Goal: Transaction & Acquisition: Purchase product/service

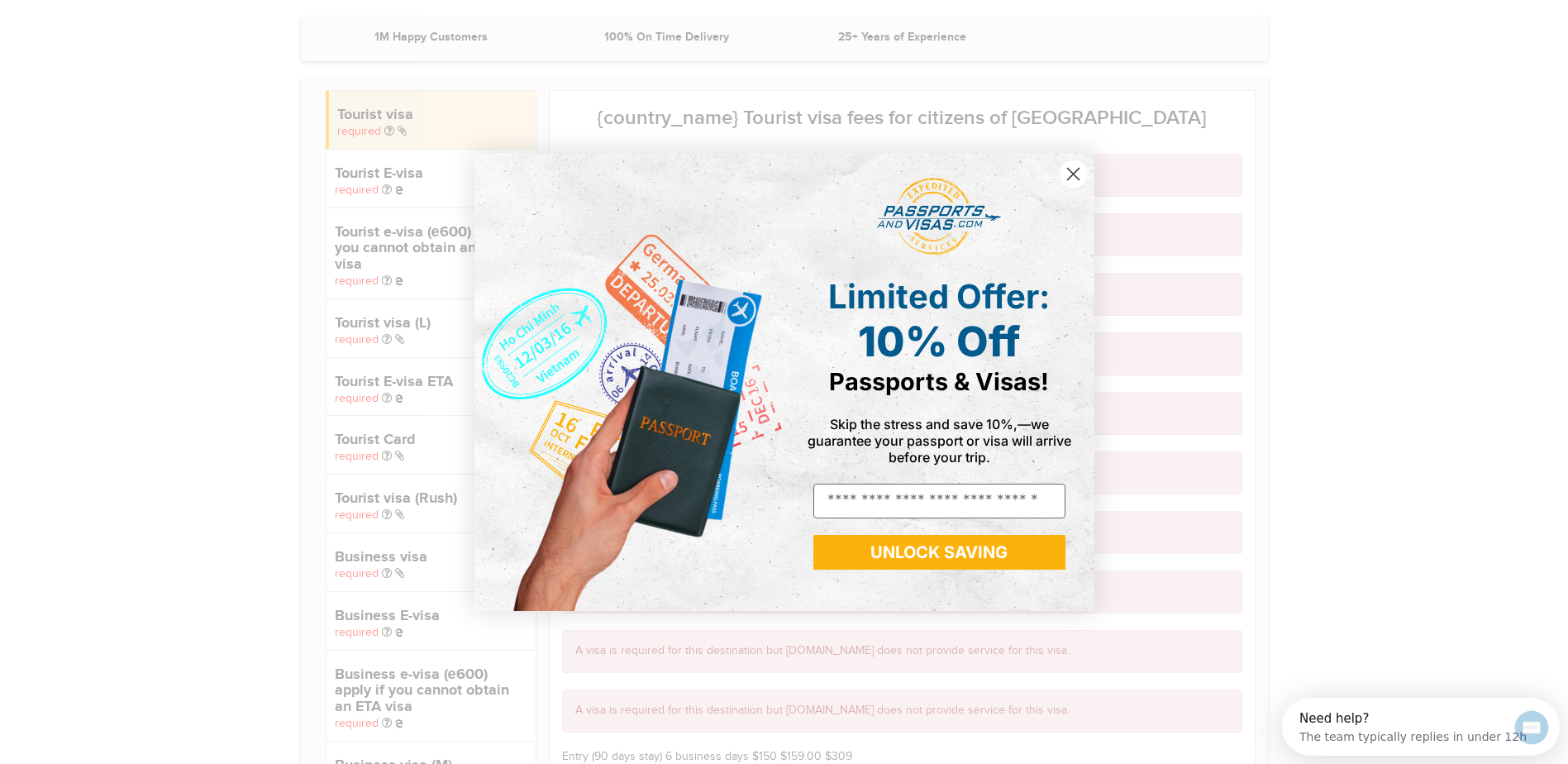
click at [1074, 173] on icon "Close dialog" at bounding box center [1073, 175] width 12 height 12
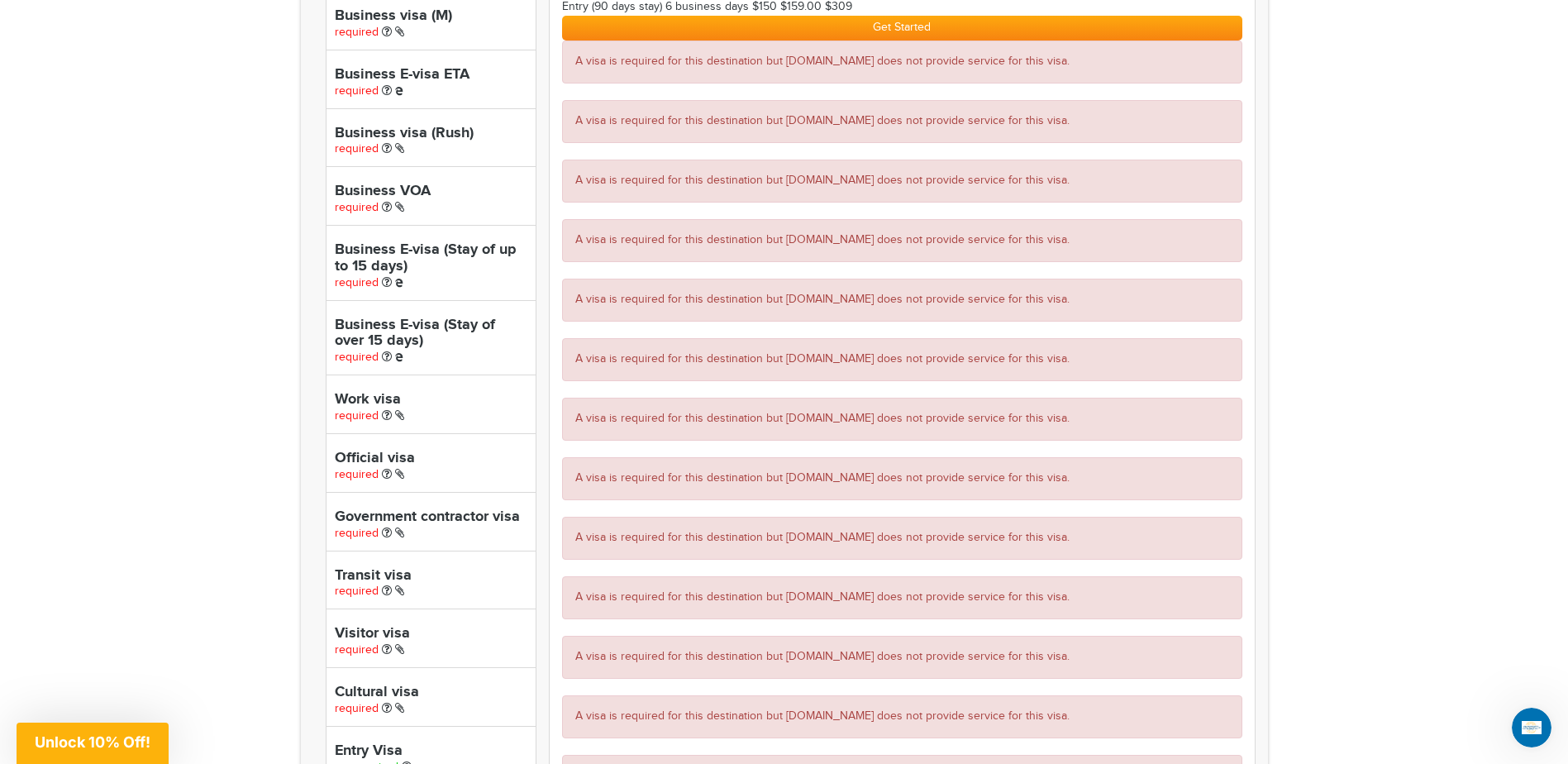
scroll to position [744, 0]
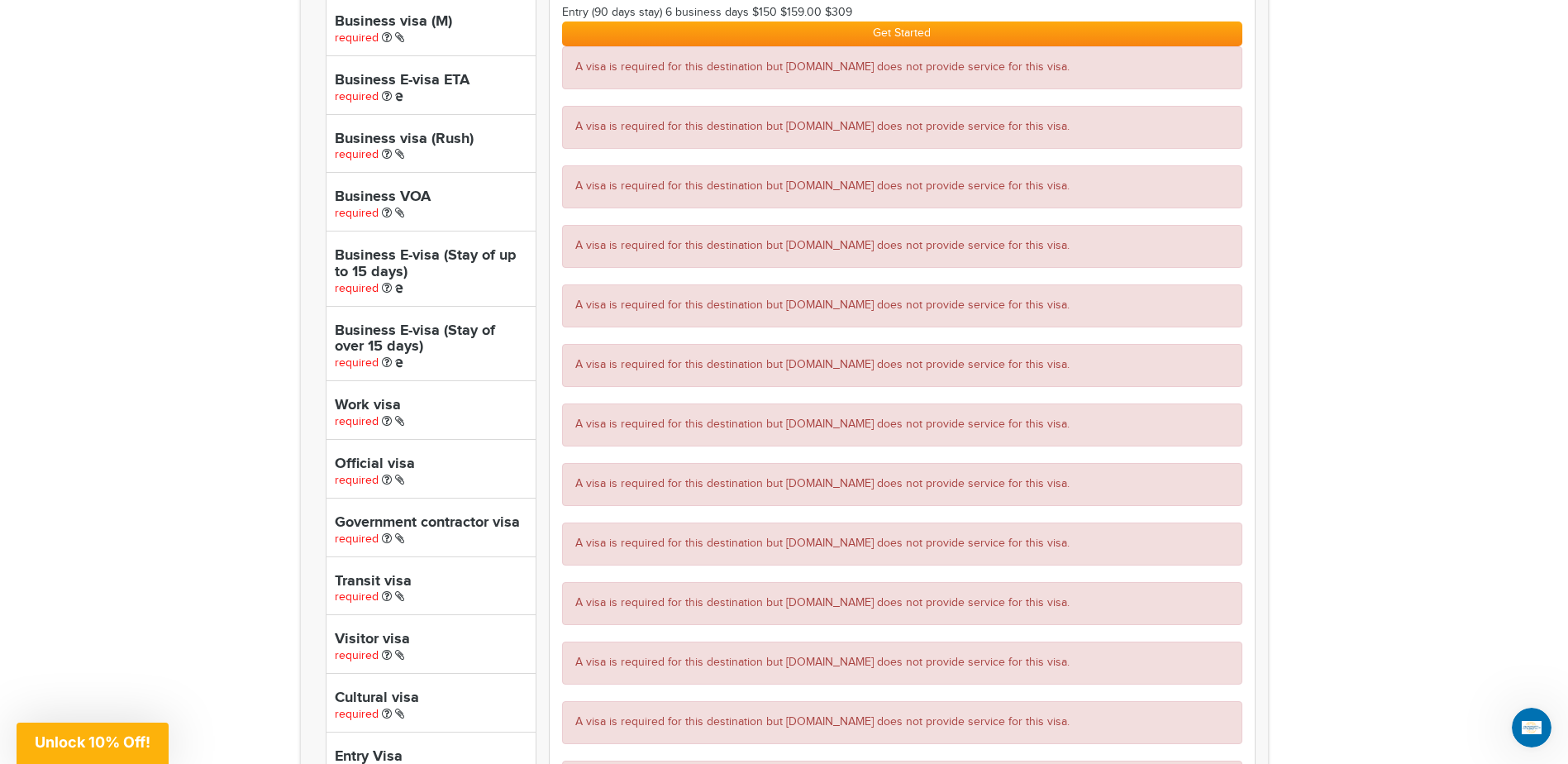
click at [439, 265] on h4 "Business E-visa (Stay of up to 15 days)" at bounding box center [430, 264] width 192 height 33
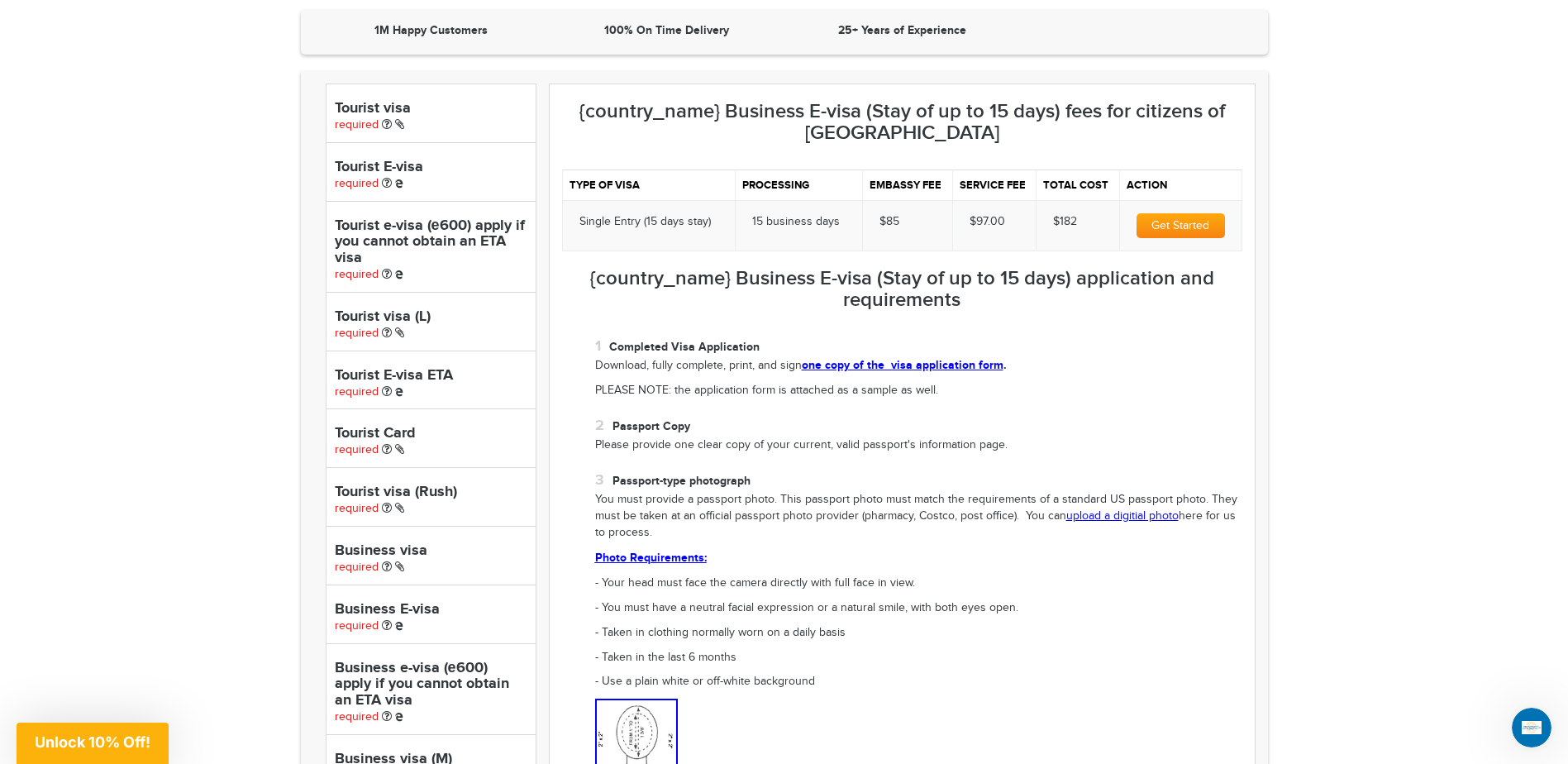
scroll to position [0, 0]
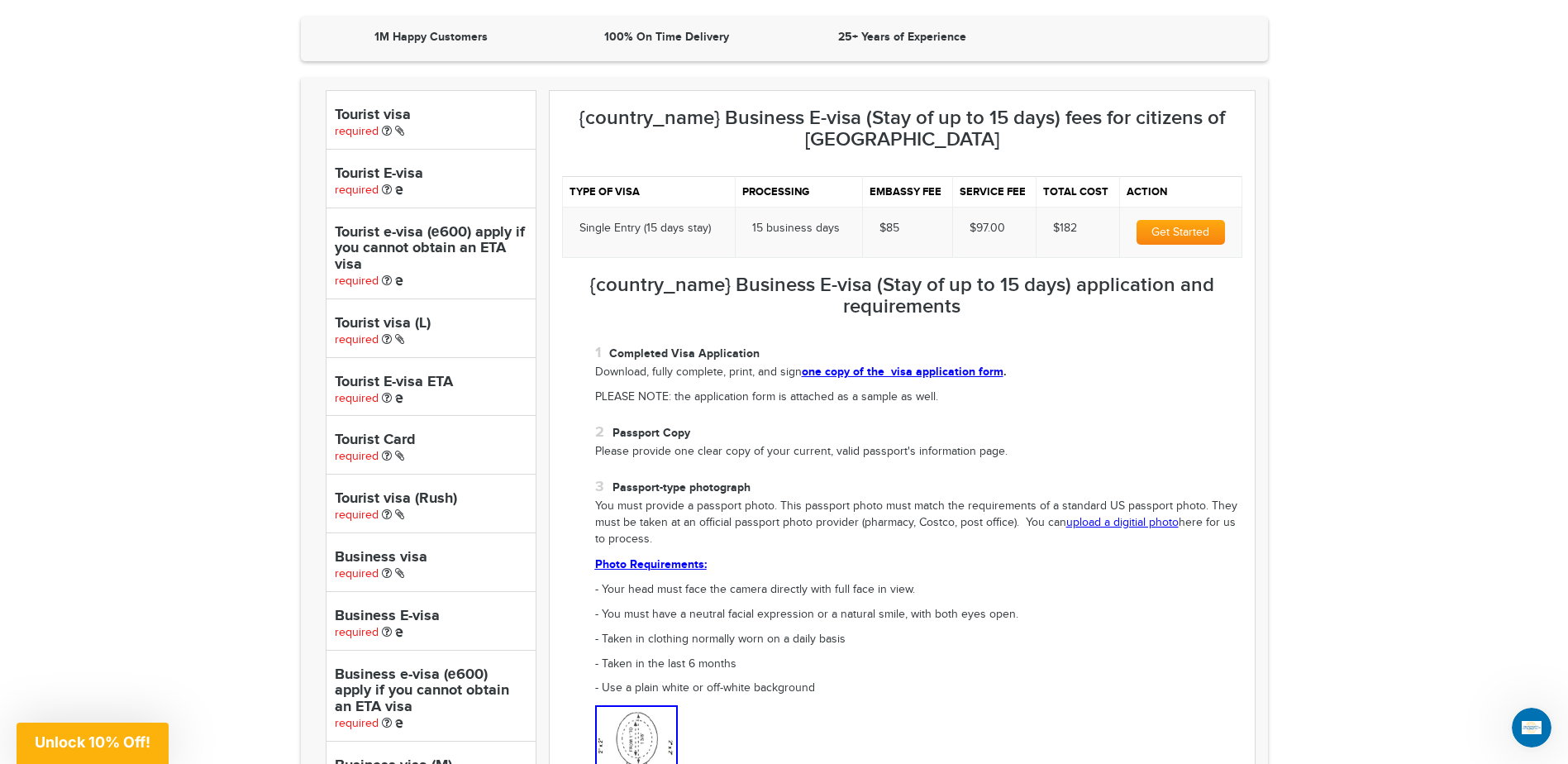
click at [879, 369] on link "one copy of the visa application form" at bounding box center [902, 371] width 202 height 14
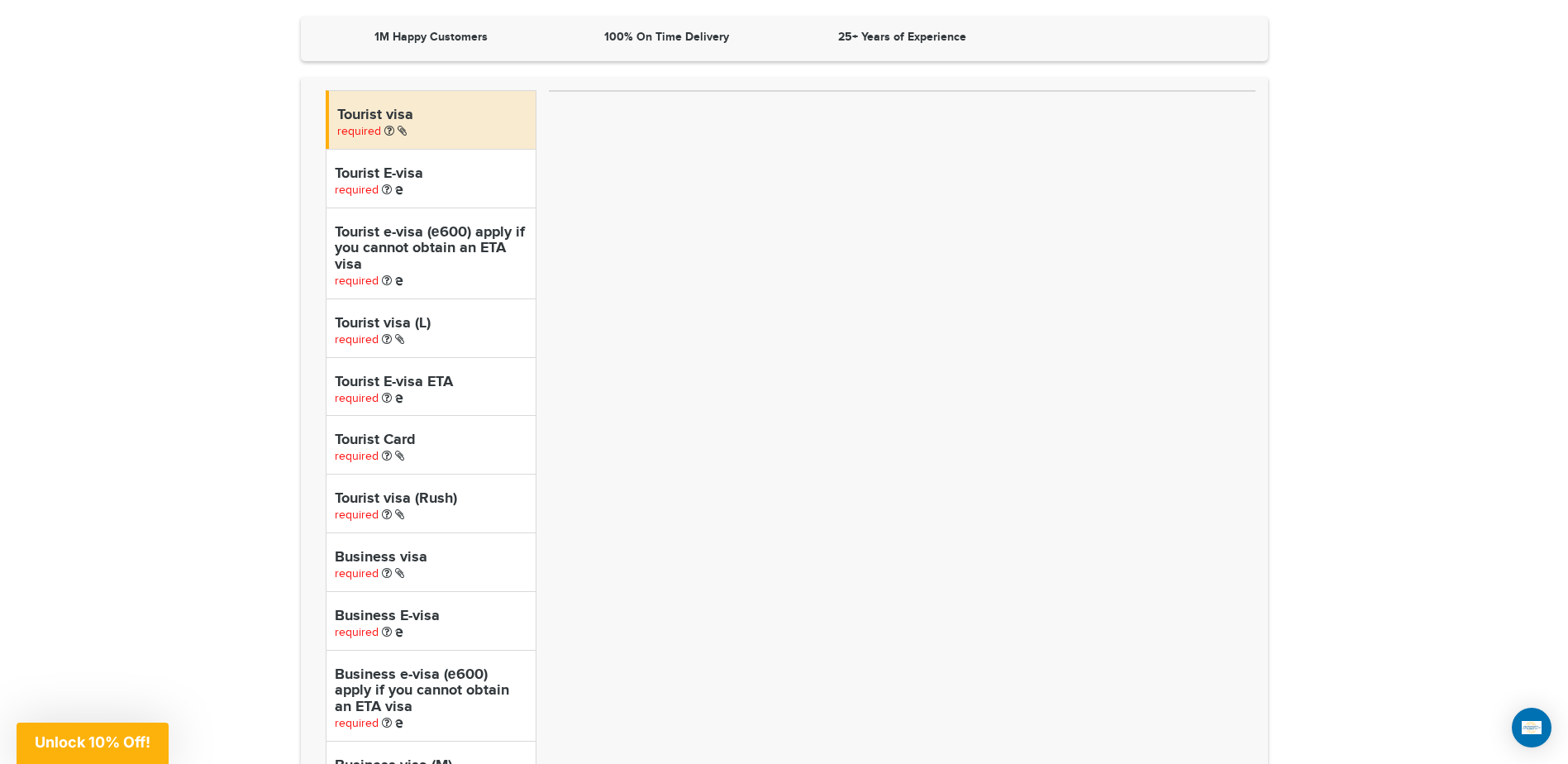
click at [402, 558] on h4 "Business visa" at bounding box center [430, 558] width 192 height 17
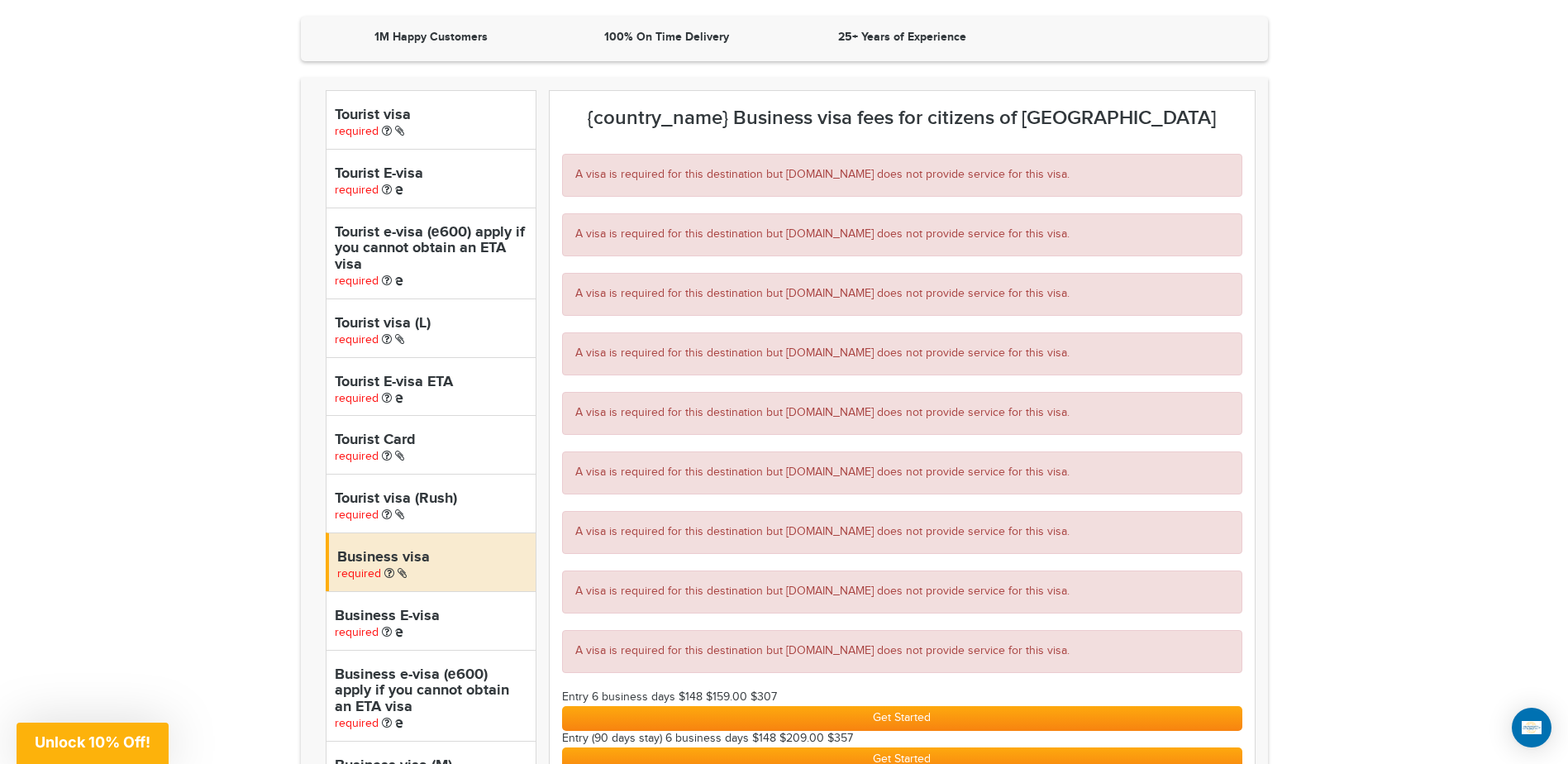
click at [362, 609] on h4 "Business E-visa" at bounding box center [430, 617] width 192 height 17
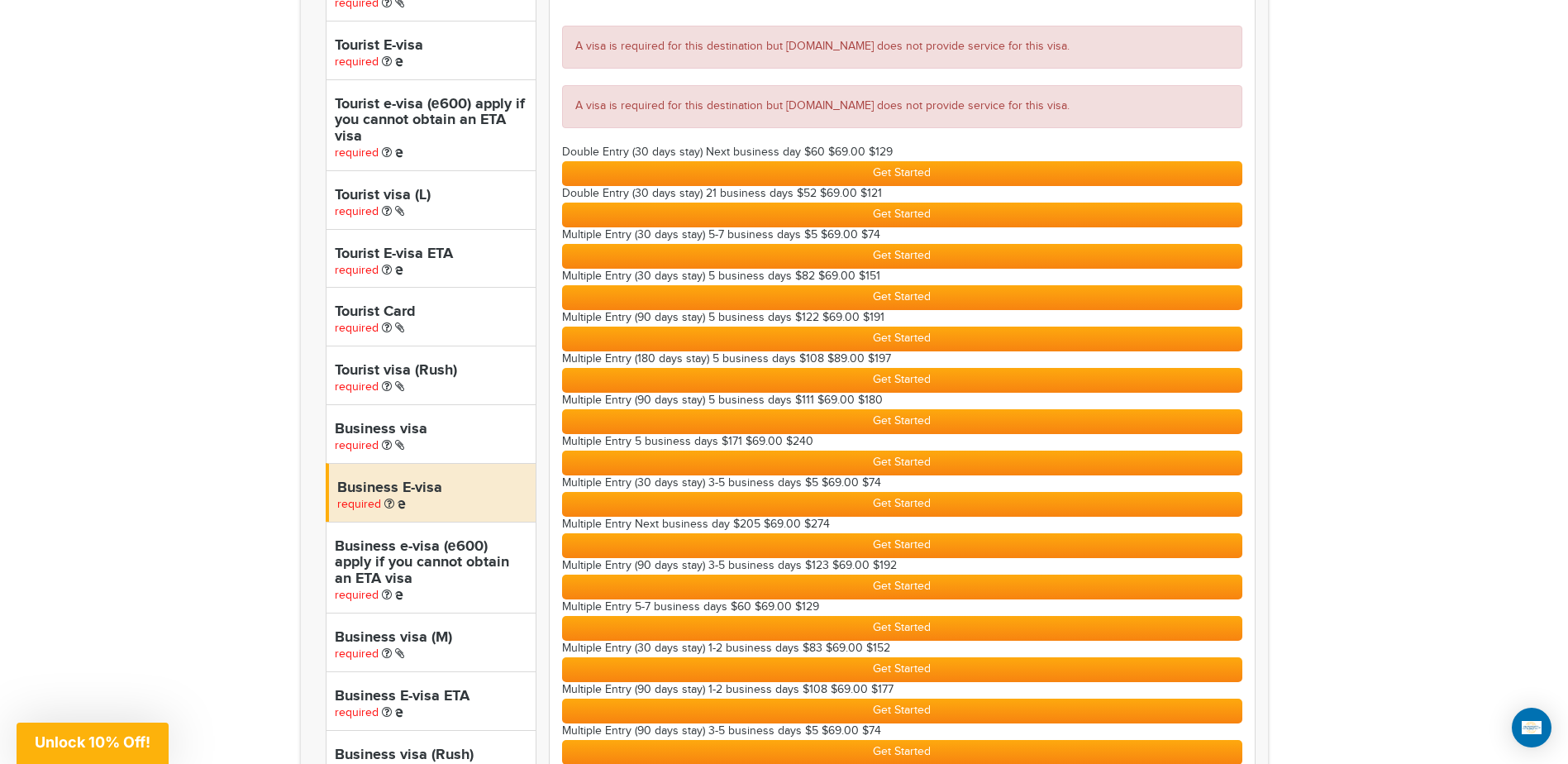
scroll to position [138, 0]
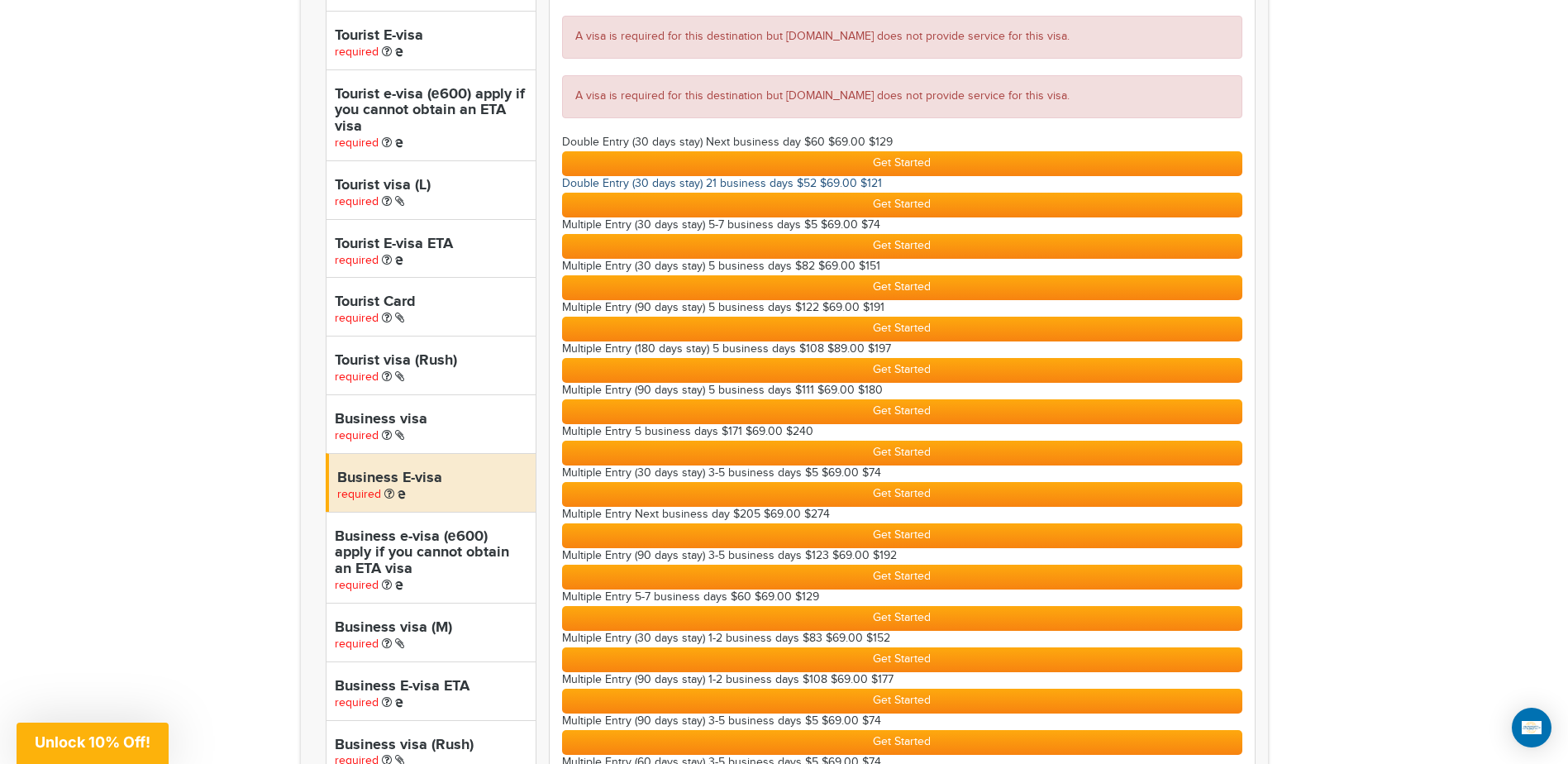
click at [904, 158] on button "Get Started" at bounding box center [902, 164] width 680 height 25
